Goal: Information Seeking & Learning: Learn about a topic

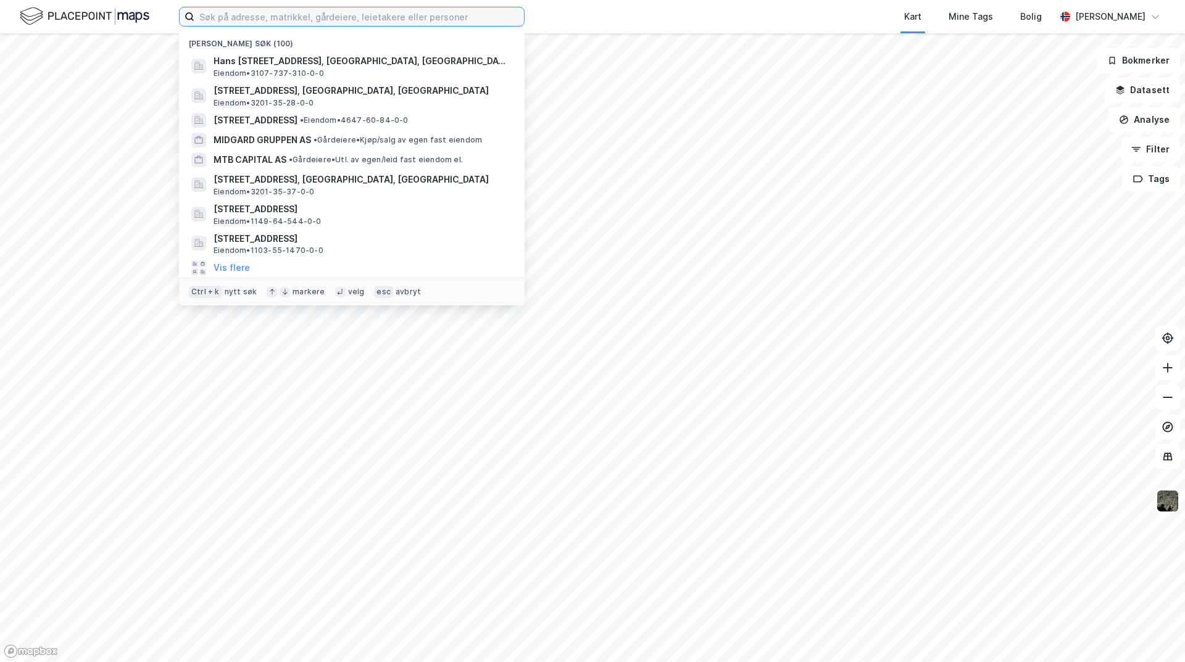
click at [256, 21] on input at bounding box center [359, 16] width 330 height 19
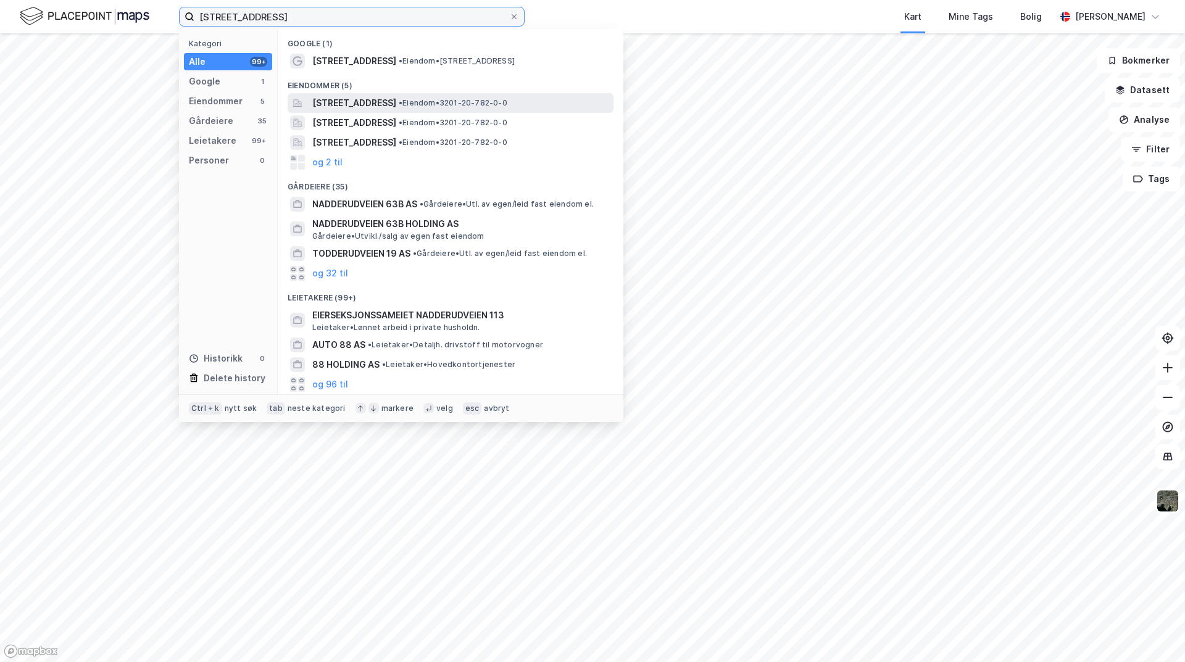
type input "[STREET_ADDRESS]"
click at [396, 101] on span "[STREET_ADDRESS]" at bounding box center [354, 103] width 84 height 15
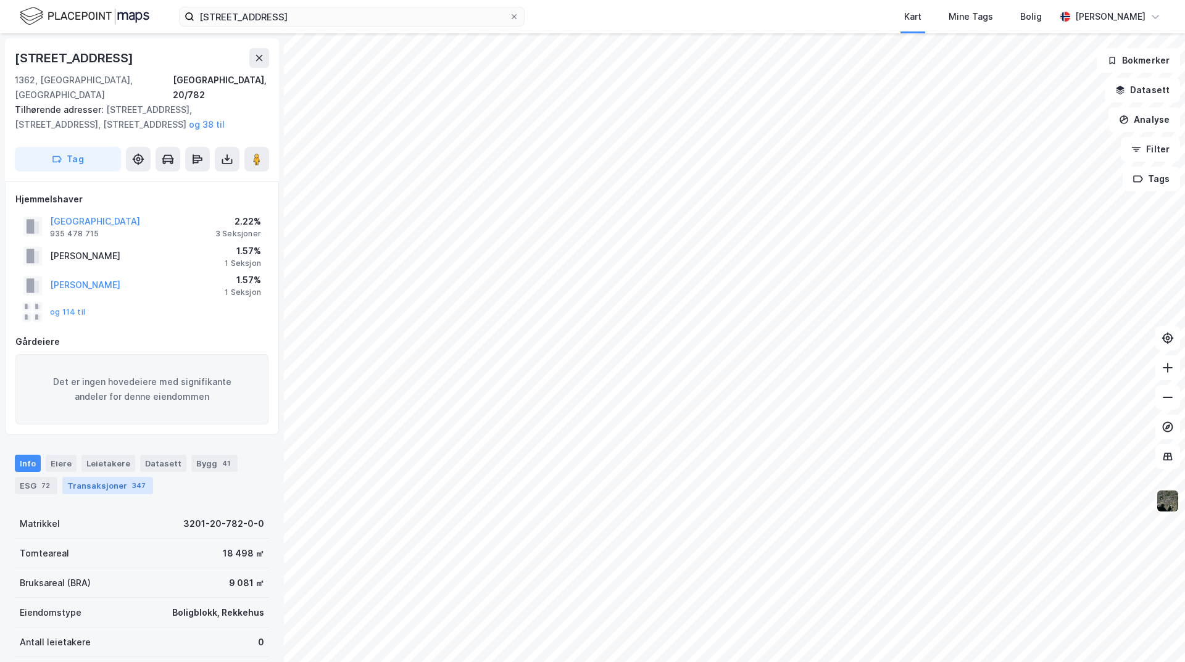
click at [130, 480] on div "347" at bounding box center [139, 486] width 19 height 12
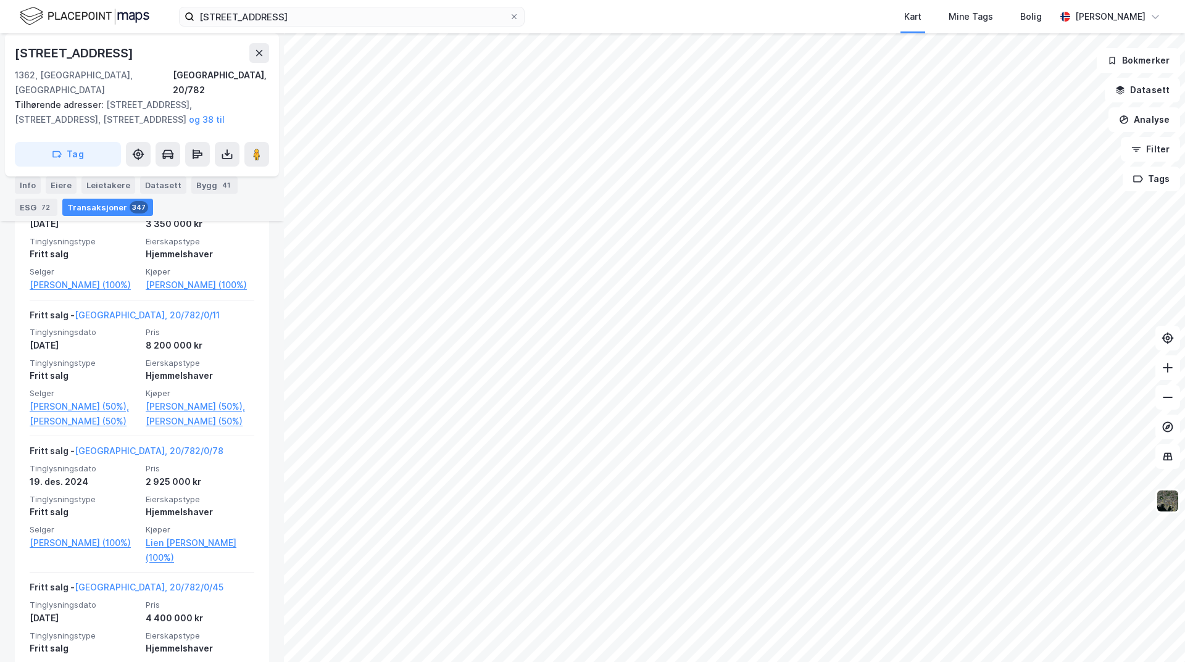
scroll to position [558, 0]
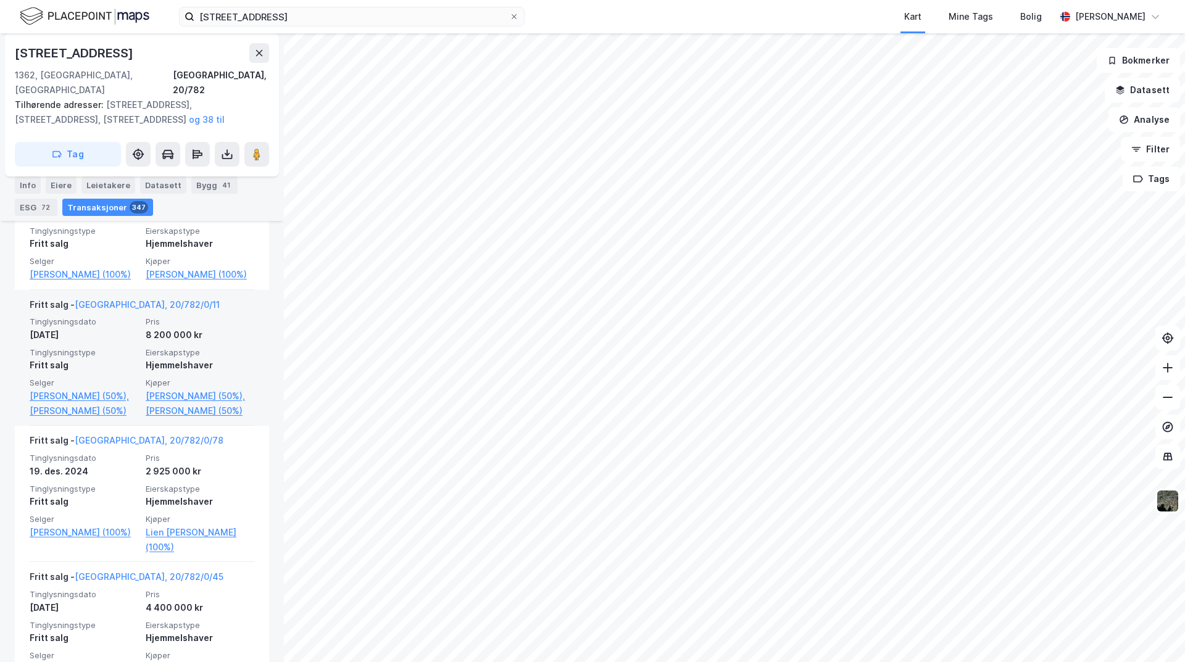
click at [186, 357] on span "Eierskapstype" at bounding box center [200, 353] width 109 height 10
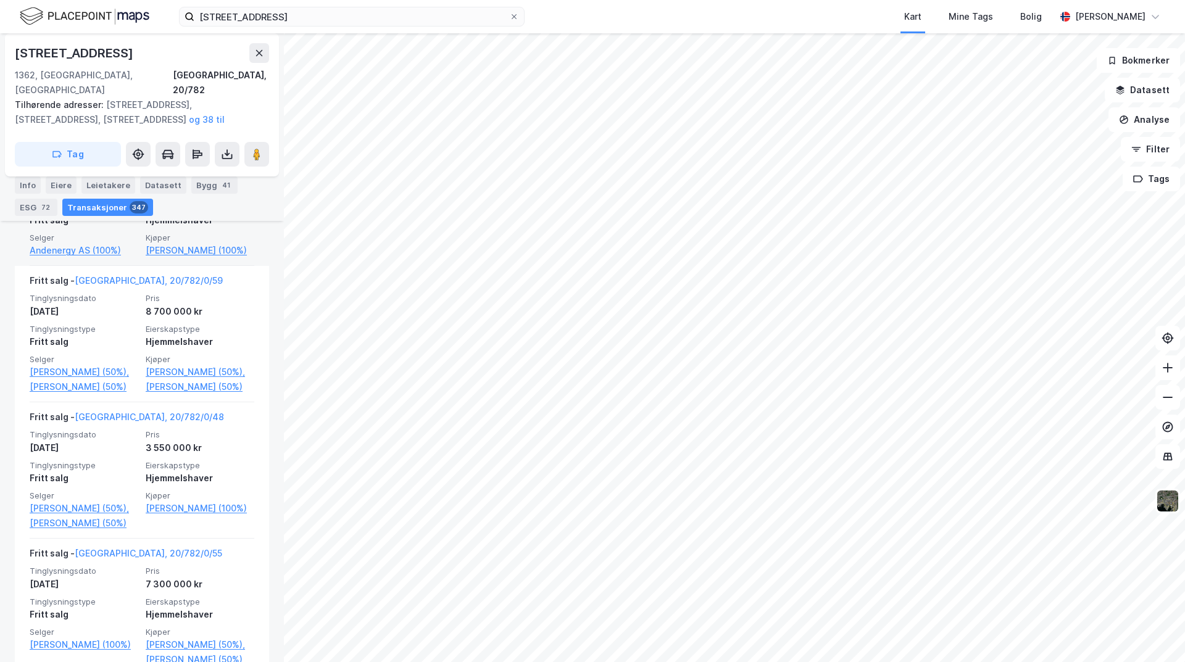
scroll to position [1298, 0]
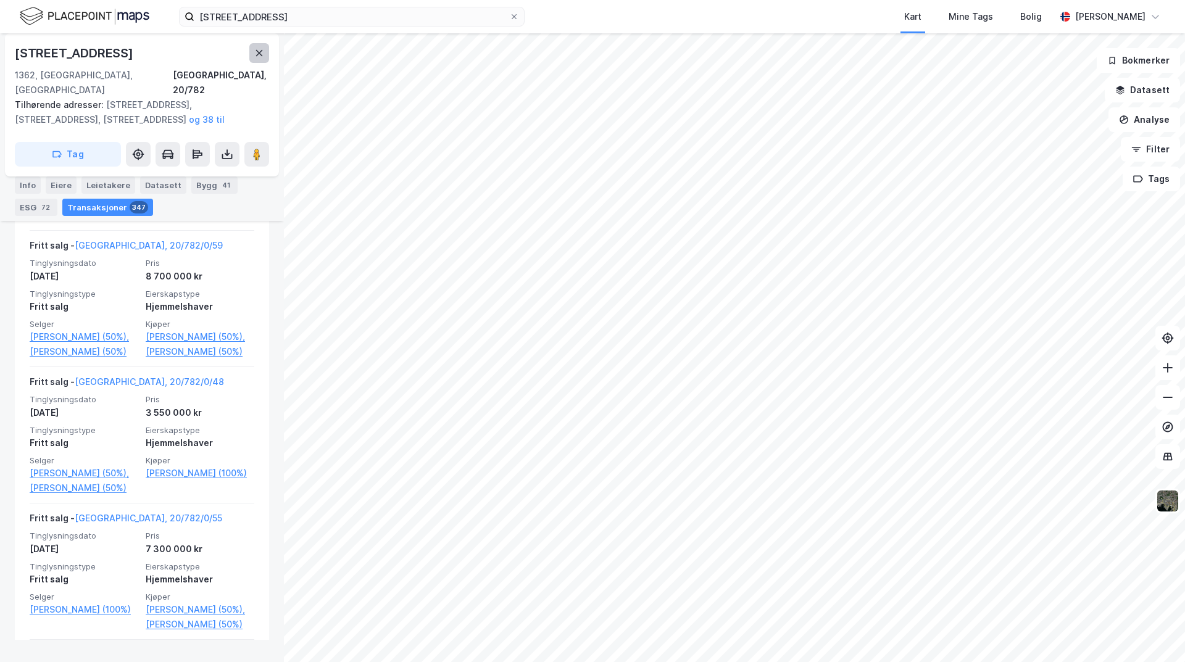
click at [256, 56] on icon at bounding box center [259, 53] width 10 height 10
